Goal: Task Accomplishment & Management: Use online tool/utility

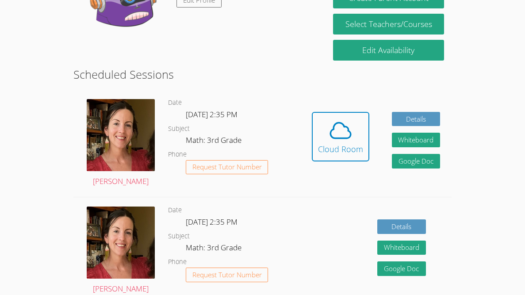
scroll to position [187, 0]
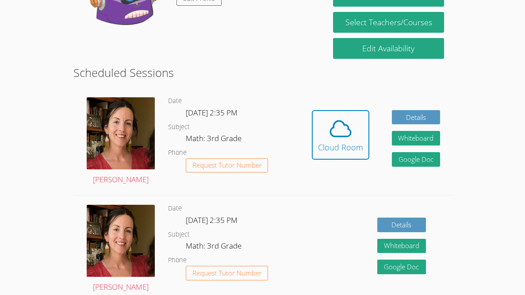
click at [359, 117] on span at bounding box center [340, 128] width 45 height 25
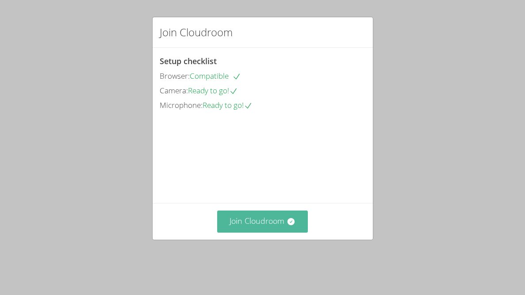
click at [272, 232] on button "Join Cloudroom" at bounding box center [262, 222] width 91 height 22
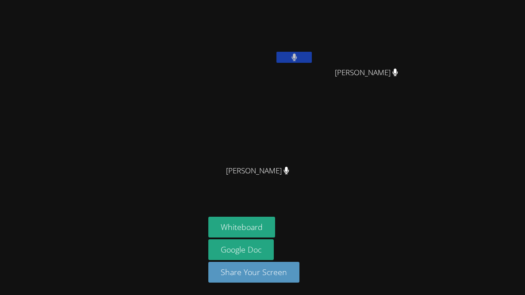
click at [109, 86] on div at bounding box center [103, 148] width 198 height 288
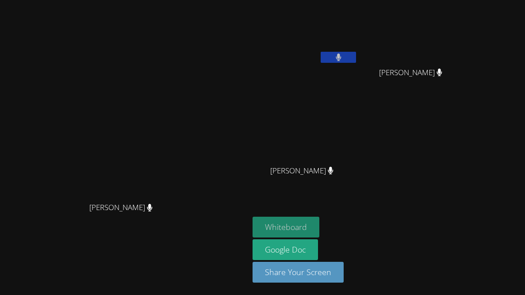
click at [319, 226] on button "Whiteboard" at bounding box center [286, 227] width 67 height 21
